Goal: Check status: Check status

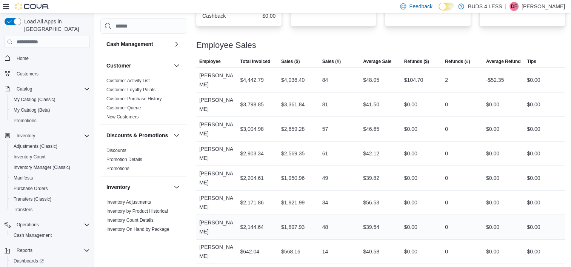
scroll to position [24, 0]
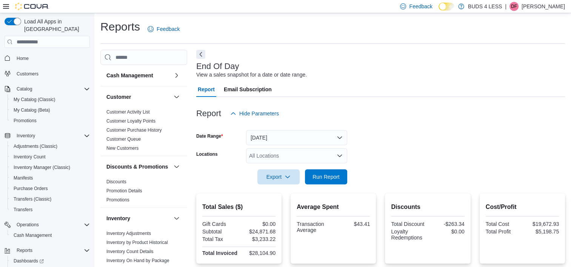
click at [405, 123] on div at bounding box center [380, 125] width 369 height 9
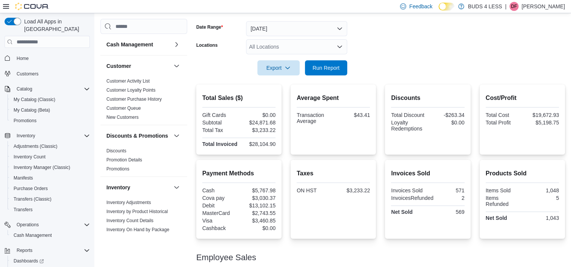
scroll to position [113, 0]
